Goal: Information Seeking & Learning: Compare options

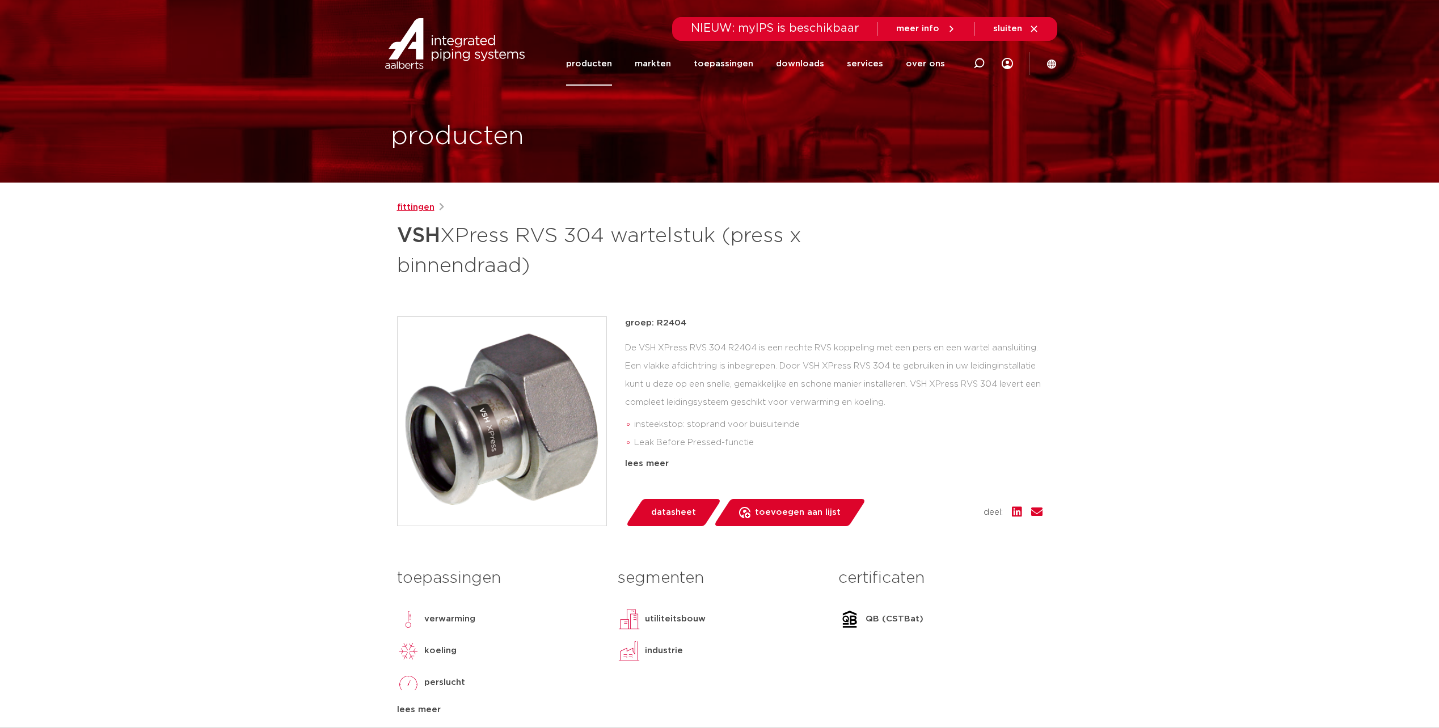
click at [420, 207] on link "fittingen" at bounding box center [415, 208] width 37 height 14
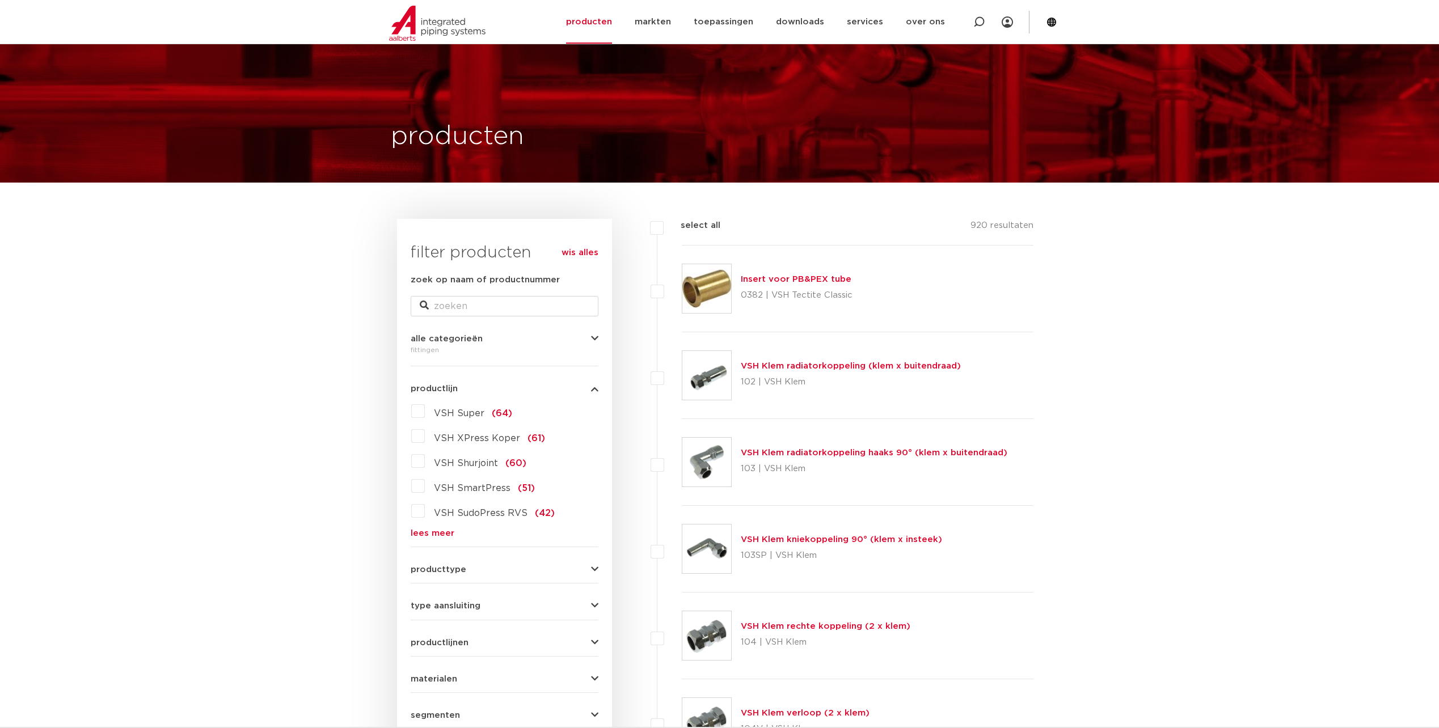
scroll to position [170, 0]
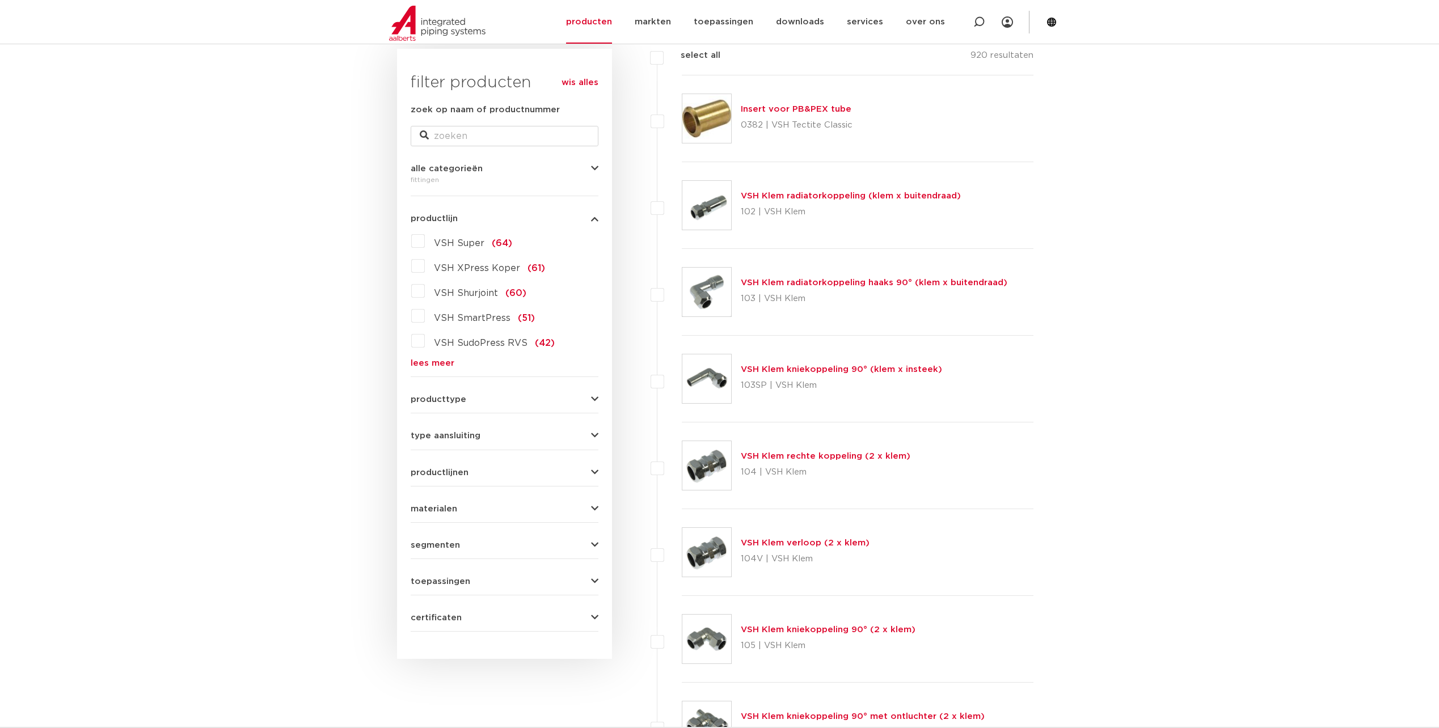
click at [449, 512] on span "materialen" at bounding box center [434, 509] width 47 height 9
click at [425, 556] on label "roestvaststaal (190)" at bounding box center [477, 556] width 105 height 18
click at [0, 0] on input "roestvaststaal (190)" at bounding box center [0, 0] width 0 height 0
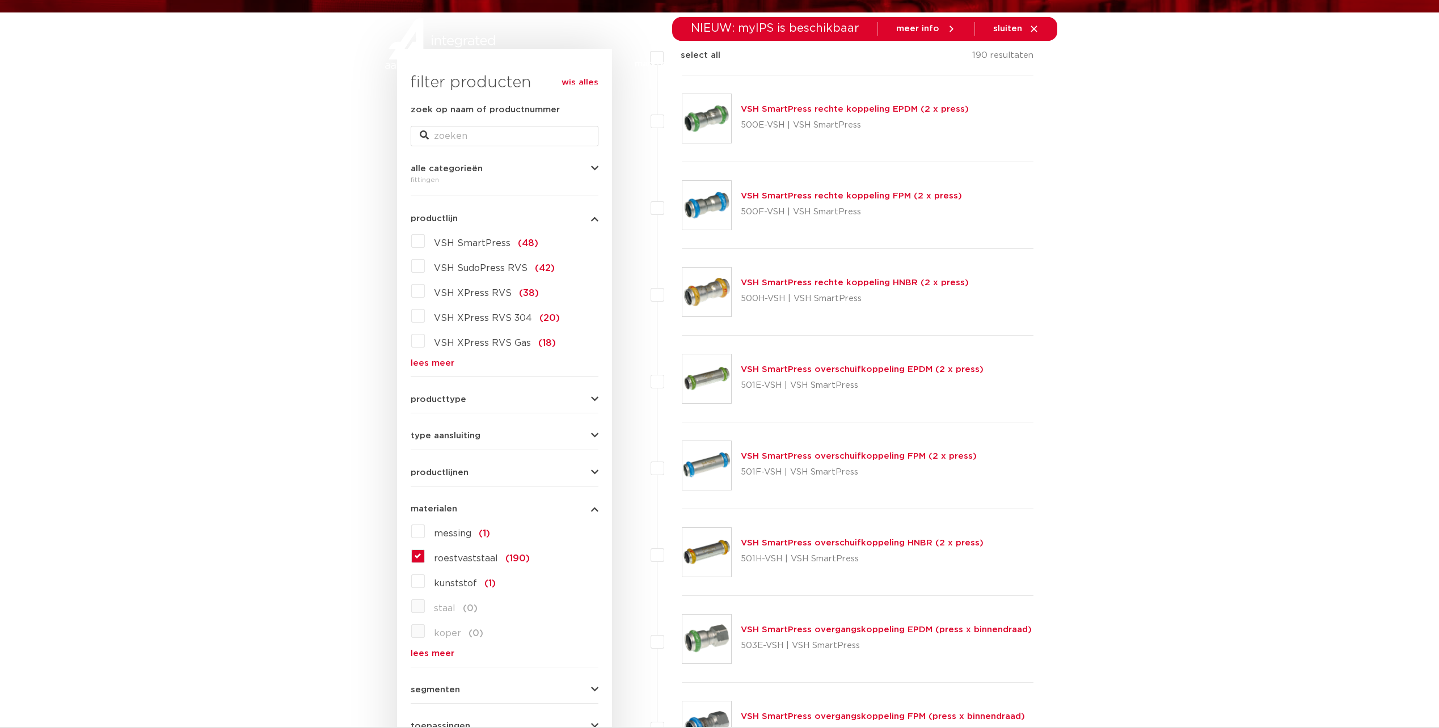
scroll to position [170, 0]
click at [438, 654] on link "lees meer" at bounding box center [505, 653] width 188 height 9
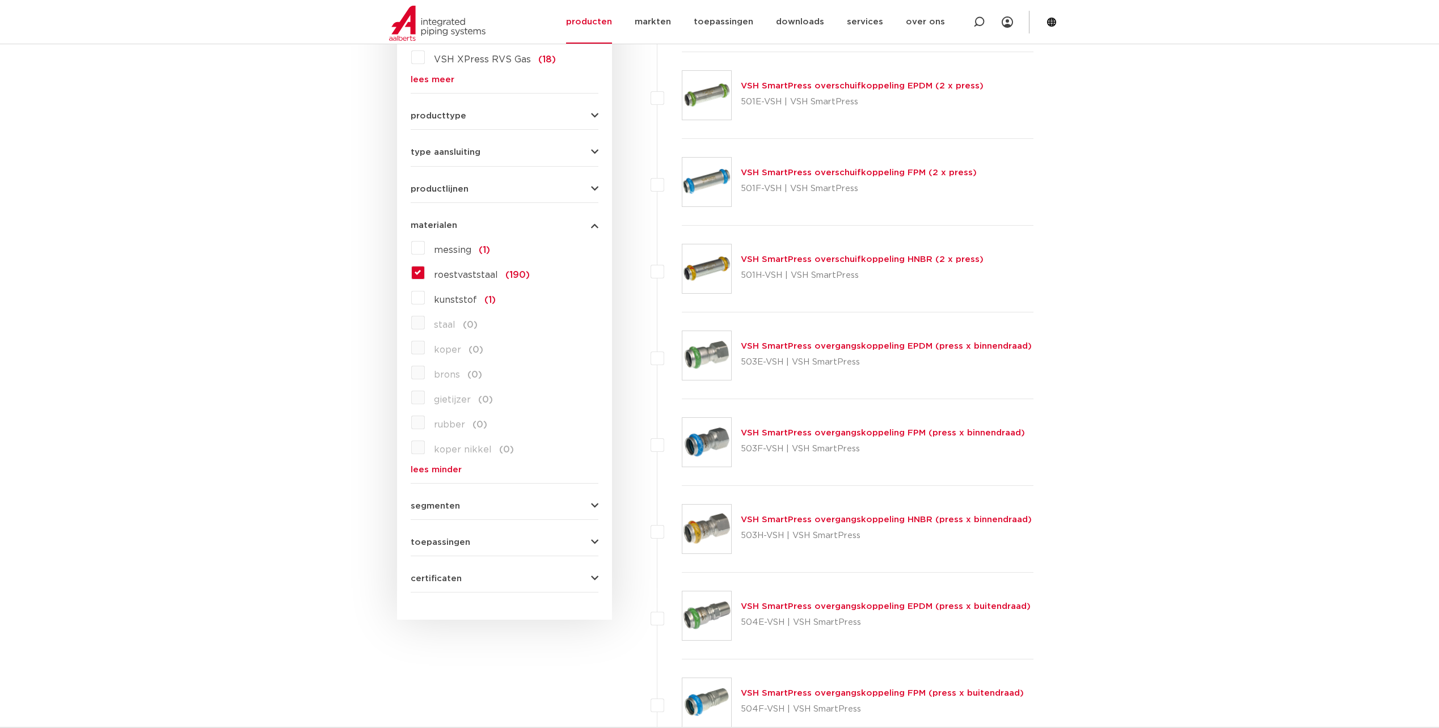
scroll to position [227, 0]
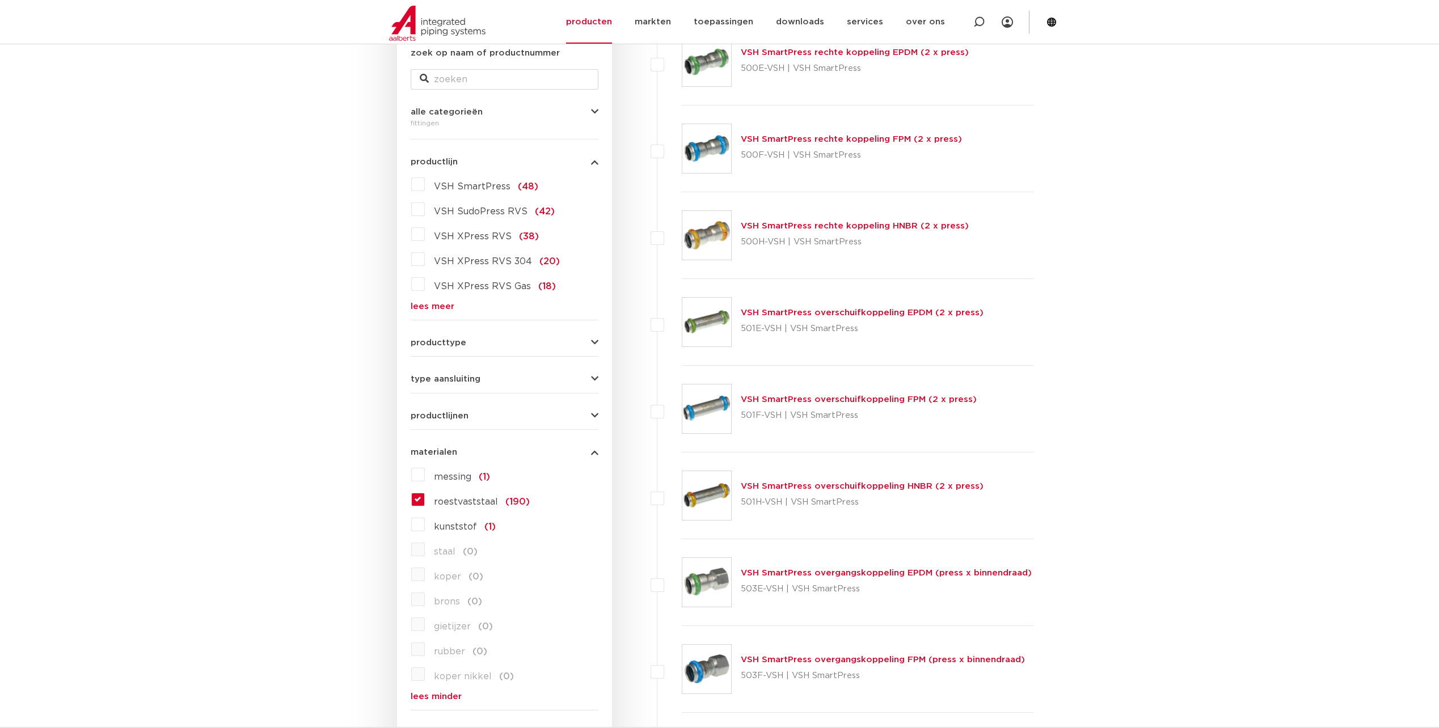
click at [425, 259] on label "VSH XPress RVS 304 (20)" at bounding box center [492, 259] width 135 height 18
click at [0, 0] on input "VSH XPress RVS 304 (20)" at bounding box center [0, 0] width 0 height 0
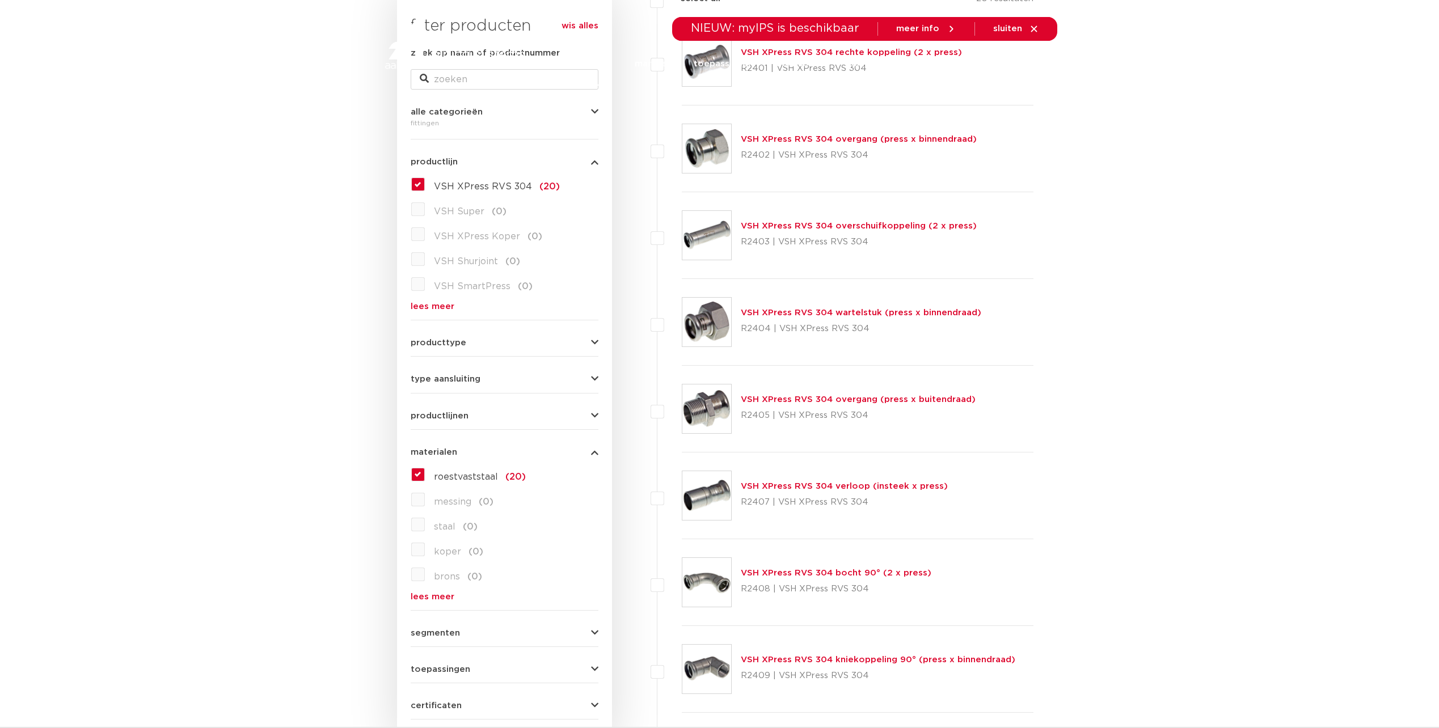
click at [452, 454] on span "materialen" at bounding box center [434, 452] width 47 height 9
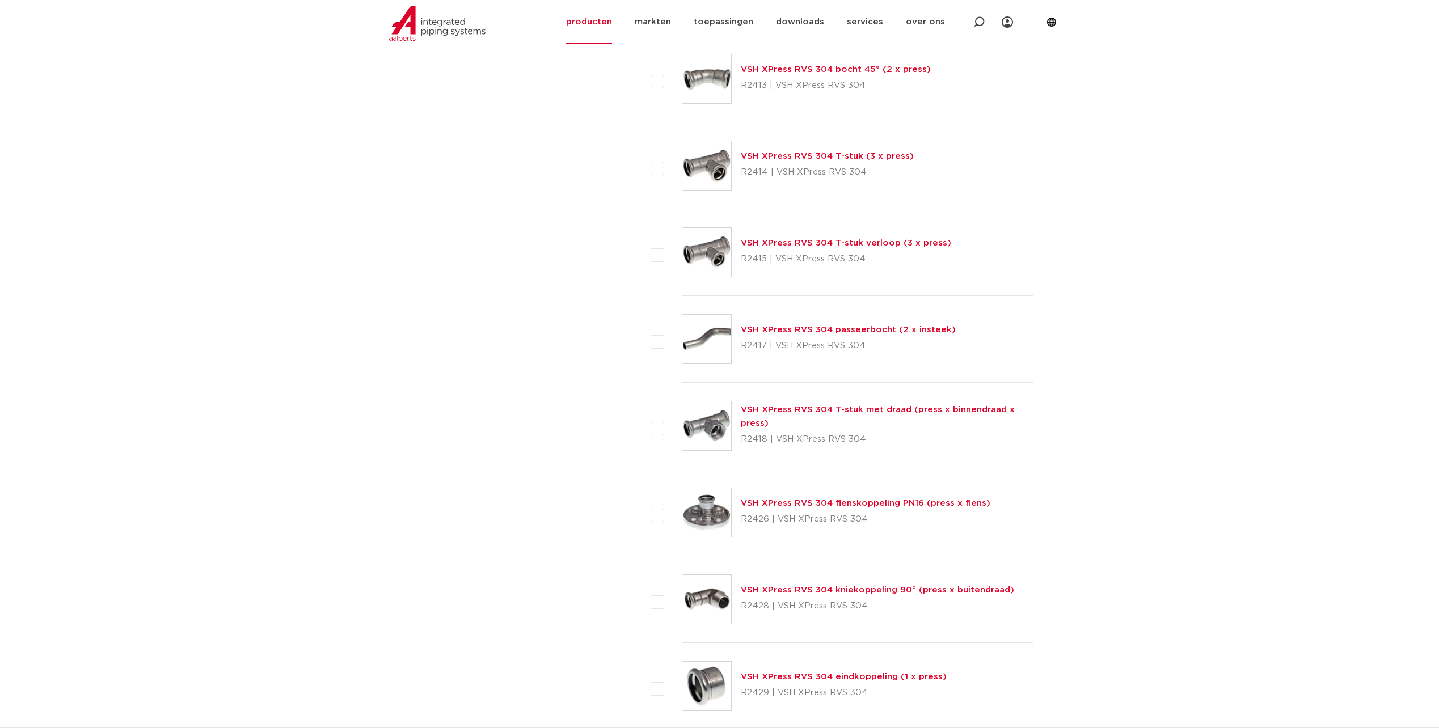
scroll to position [1191, 0]
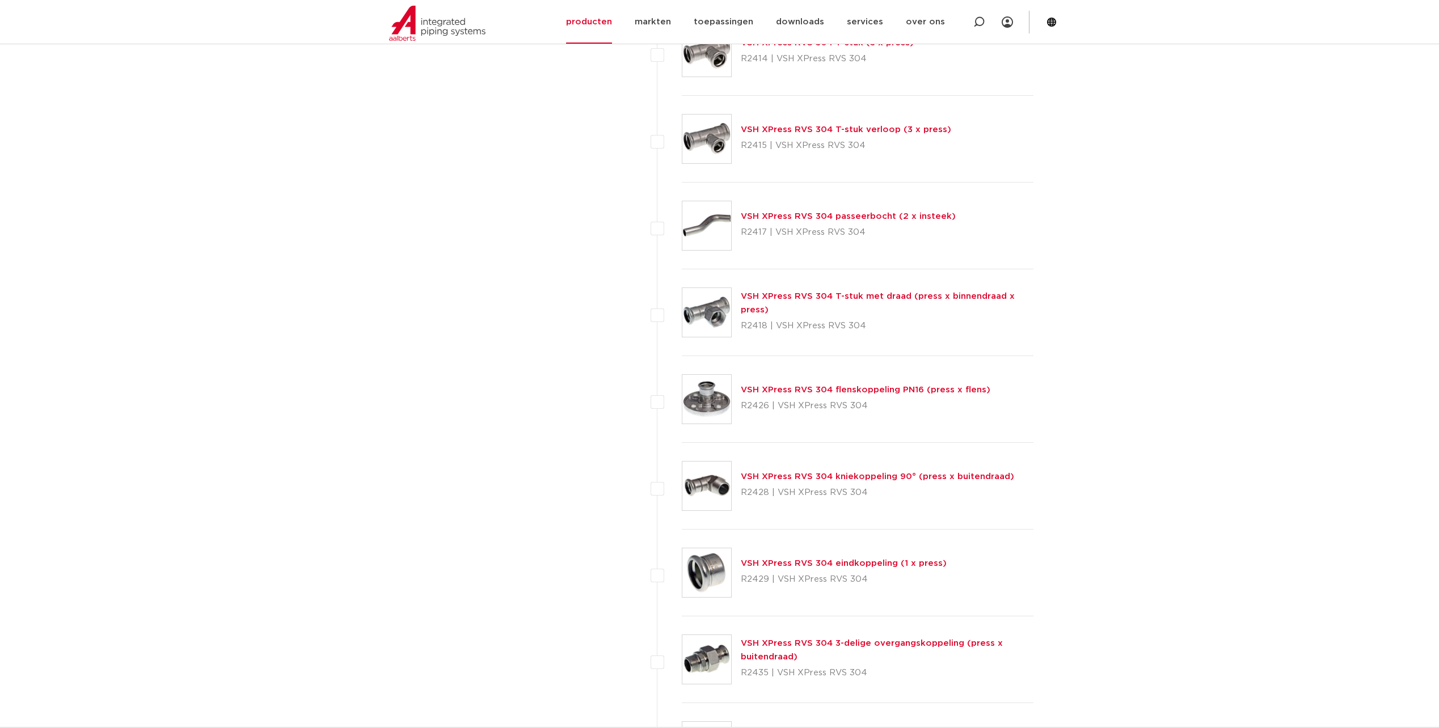
click at [941, 390] on link "VSH XPress RVS 304 flenskoppeling PN16 (press x flens)" at bounding box center [866, 390] width 250 height 9
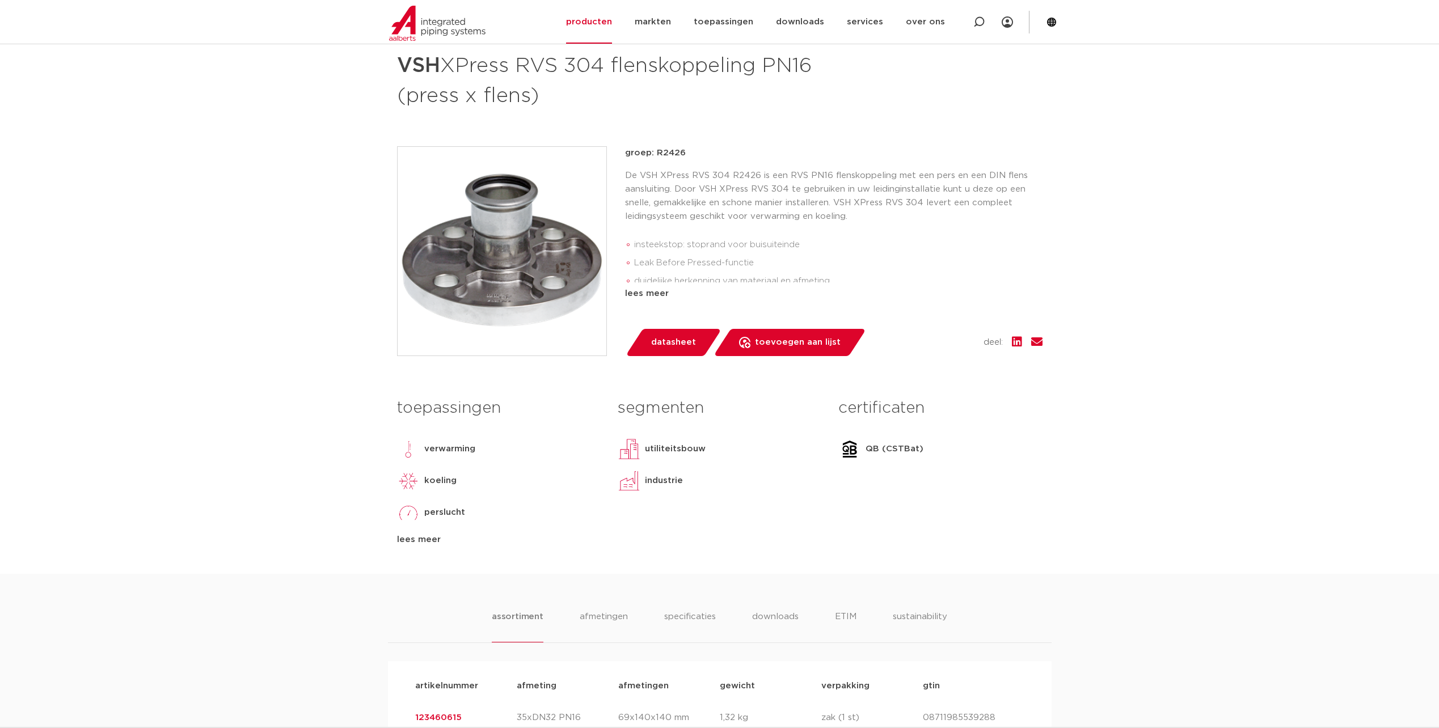
scroll to position [397, 0]
